Goal: Information Seeking & Learning: Learn about a topic

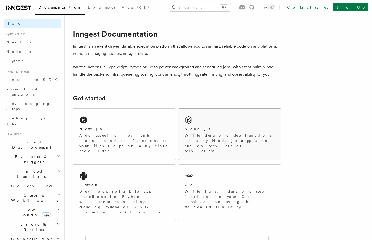
click at [225, 133] on p "Write durable step functions in any Node.js app and run on servers or serverles…" at bounding box center [230, 143] width 90 height 21
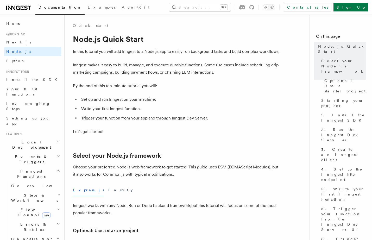
click at [206, 87] on p "By the end of this ten-minute tutorial you will:" at bounding box center [177, 85] width 208 height 7
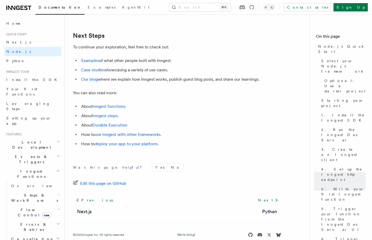
scroll to position [3246, 0]
click at [91, 64] on link "Examples" at bounding box center [90, 61] width 18 height 5
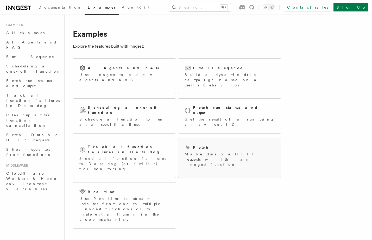
click at [218, 152] on p "Make durable HTTP requests within an Inngest function." at bounding box center [230, 160] width 90 height 16
